Goal: Navigation & Orientation: Find specific page/section

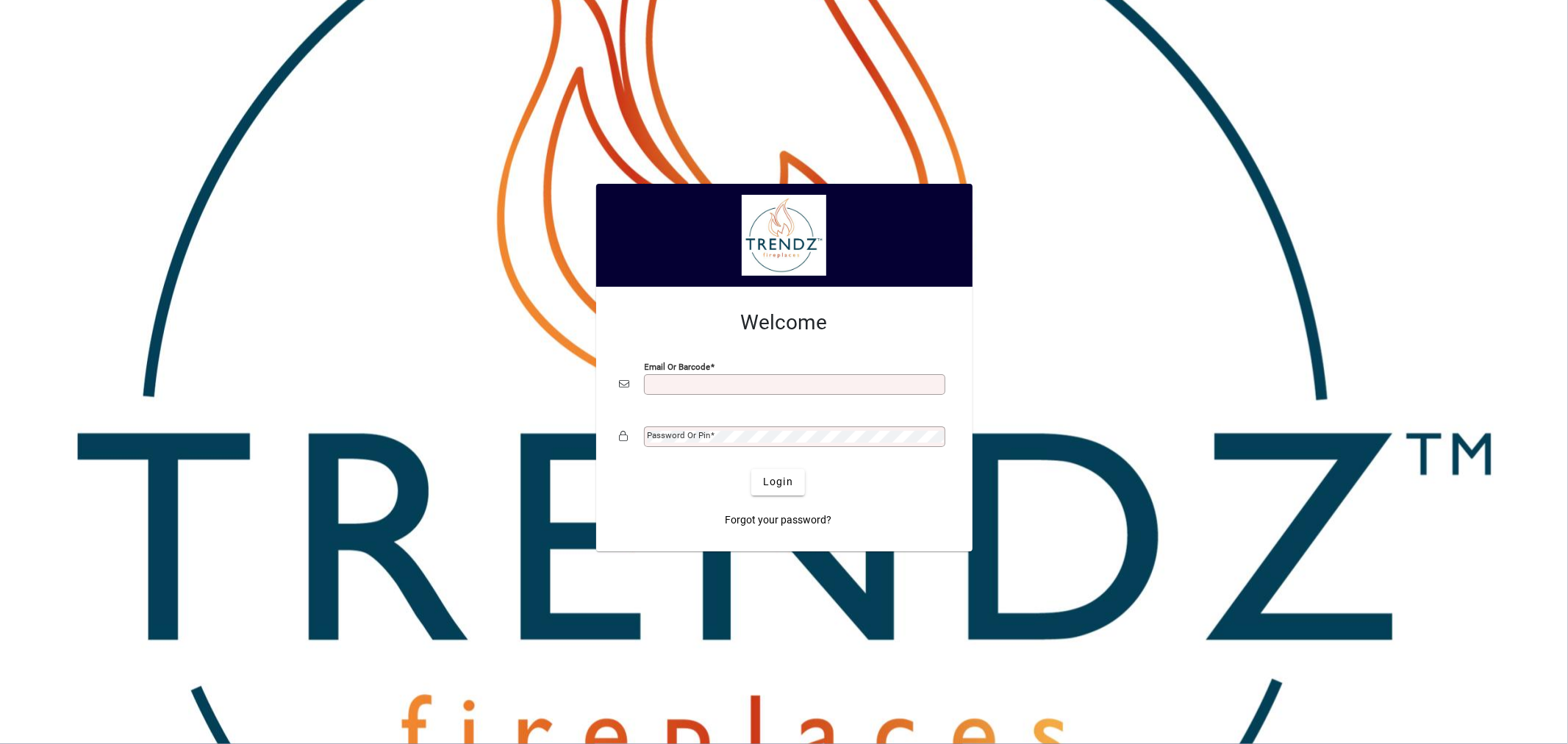
drag, startPoint x: 0, startPoint y: 0, endPoint x: 784, endPoint y: 394, distance: 877.4
click at [784, 394] on div "Email or Barcode" at bounding box center [794, 384] width 301 height 21
click at [781, 383] on input "Email or Barcode" at bounding box center [796, 385] width 297 height 12
type input "**********"
click at [786, 484] on span "Login" at bounding box center [779, 482] width 30 height 15
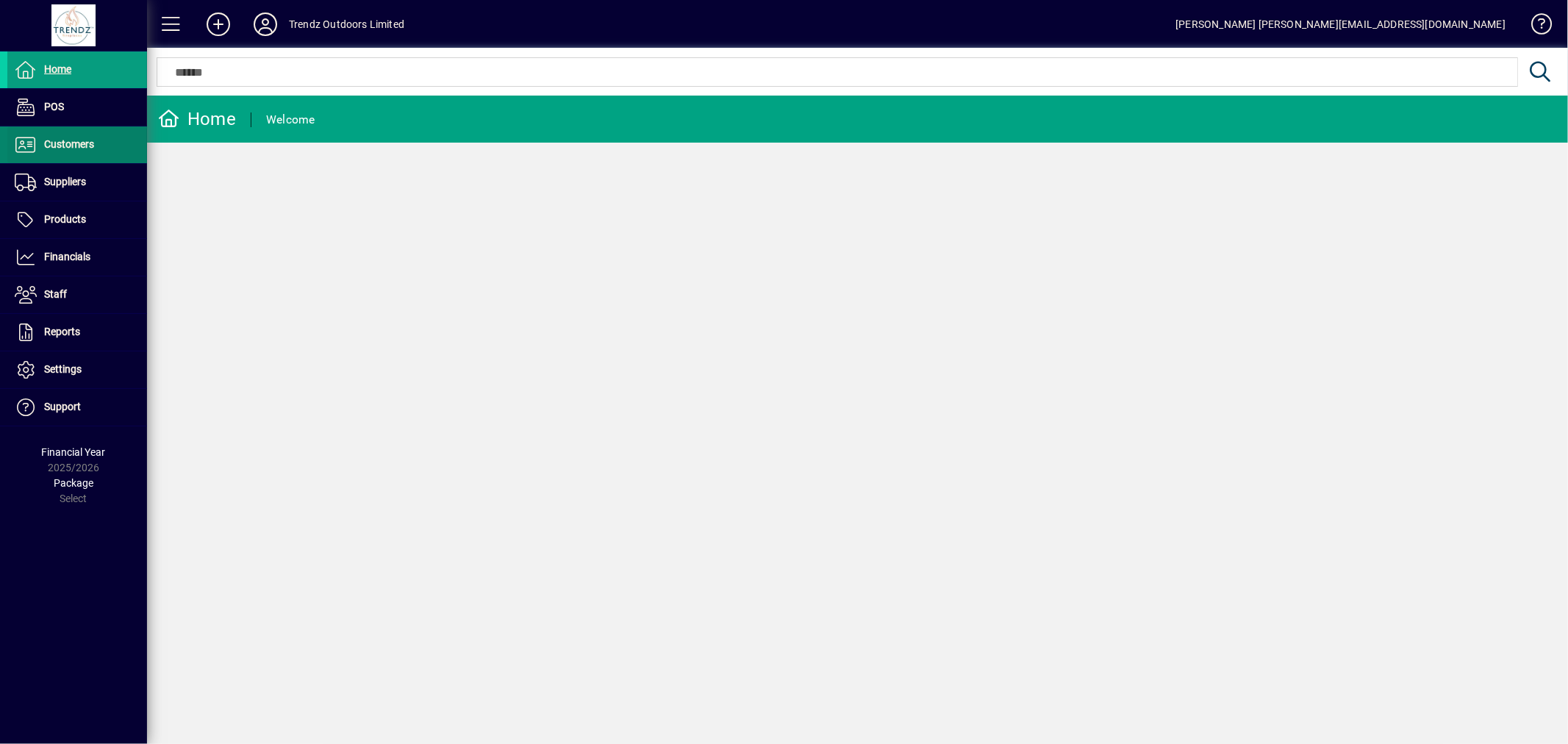
click at [112, 149] on span at bounding box center [77, 145] width 140 height 35
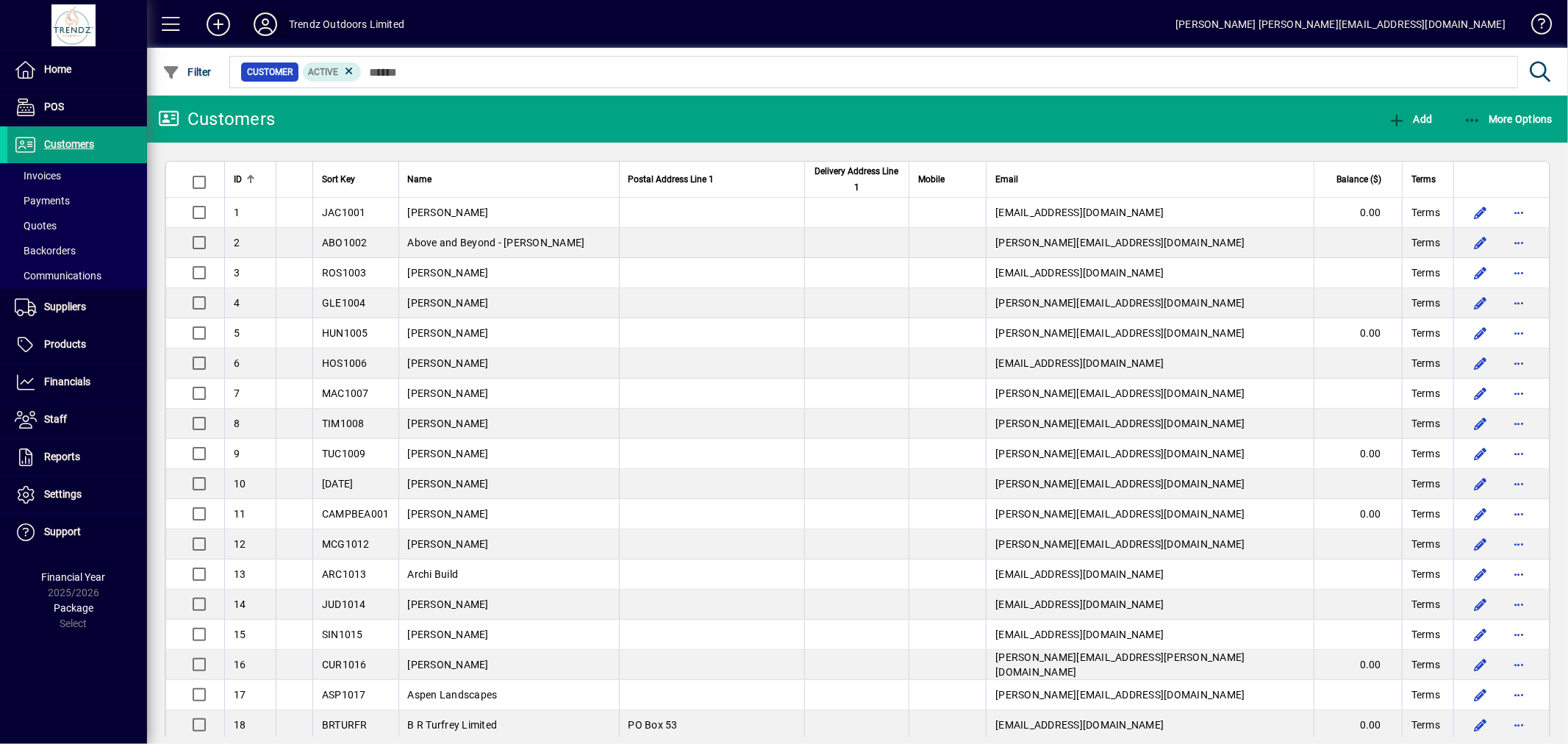
click at [258, 25] on icon at bounding box center [266, 25] width 30 height 24
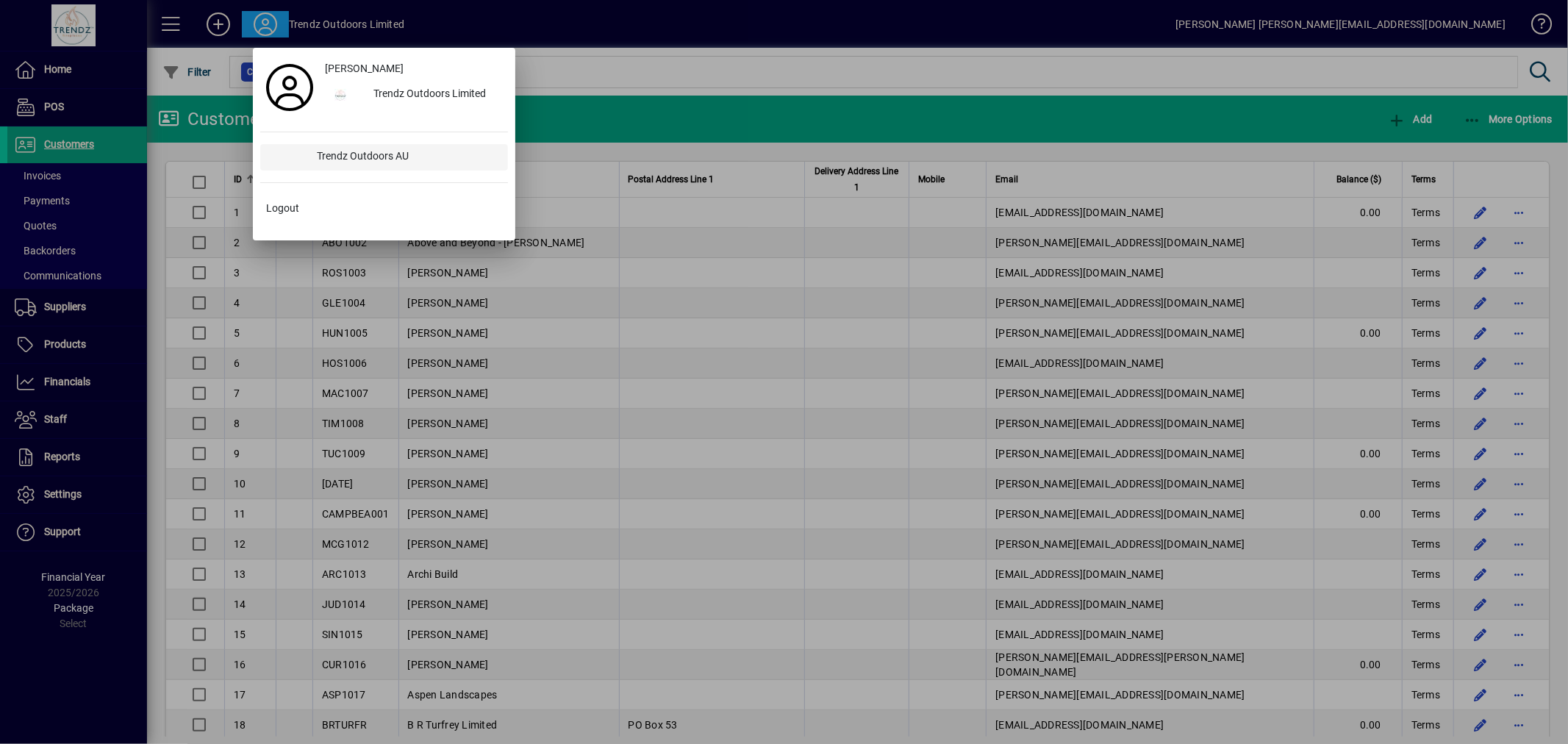
click at [380, 148] on div "Trendz Outdoors AU" at bounding box center [407, 158] width 202 height 27
